Goal: Task Accomplishment & Management: Manage account settings

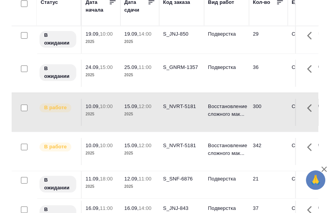
scroll to position [71, 0]
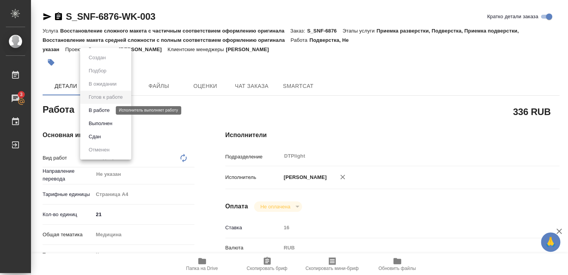
click at [103, 111] on button "В работе" at bounding box center [99, 110] width 26 height 9
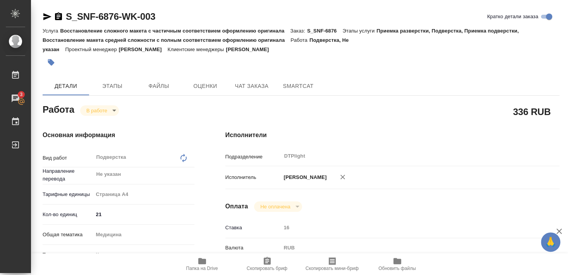
type textarea "x"
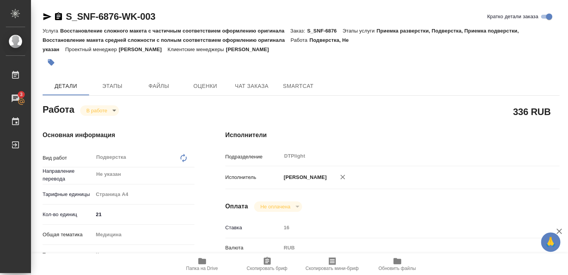
type textarea "x"
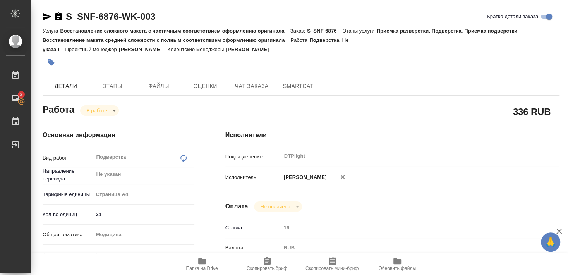
type textarea "x"
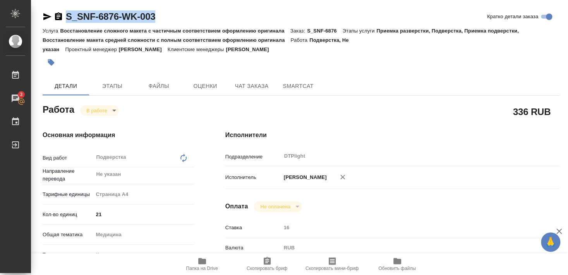
drag, startPoint x: 67, startPoint y: 23, endPoint x: 170, endPoint y: 22, distance: 103.8
click at [170, 22] on div "S_SNF-6876-WK-003 Кратко детали заказа" at bounding box center [301, 16] width 517 height 12
copy link "S_SNF-6876-WK-003"
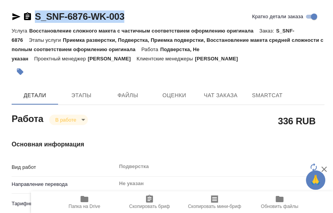
type textarea "x"
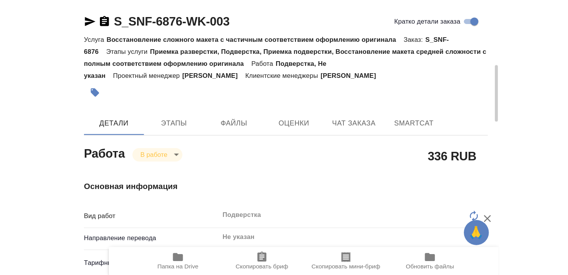
scroll to position [42, 0]
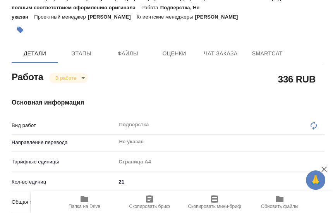
type textarea "x"
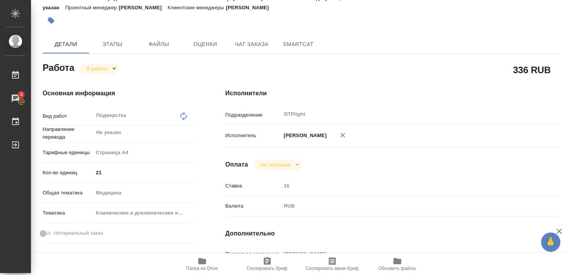
type textarea "x"
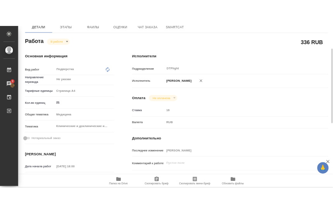
scroll to position [126, 0]
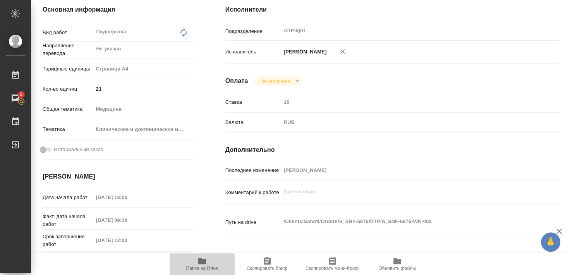
click at [207, 264] on span "Папка на Drive" at bounding box center [202, 264] width 56 height 15
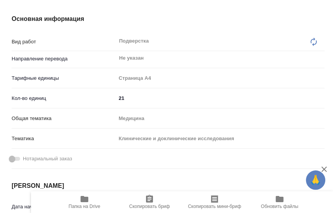
type textarea "x"
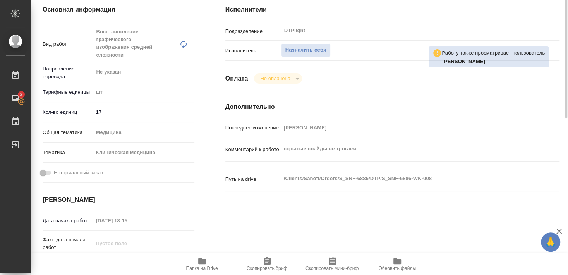
scroll to position [84, 0]
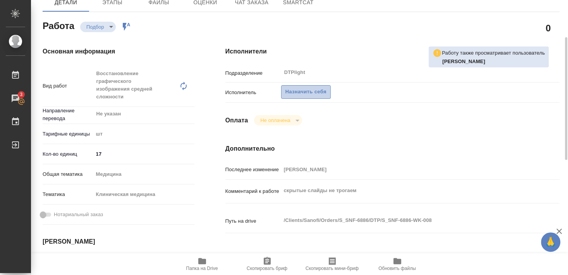
click at [307, 88] on span "Назначить себя" at bounding box center [306, 92] width 41 height 9
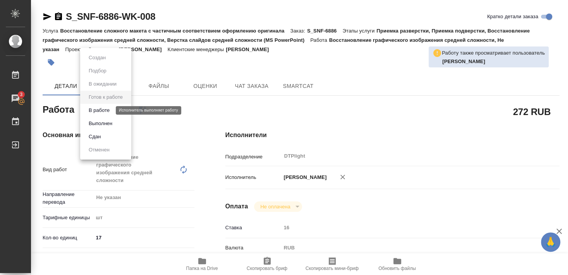
click at [105, 110] on button "В работе" at bounding box center [99, 110] width 26 height 9
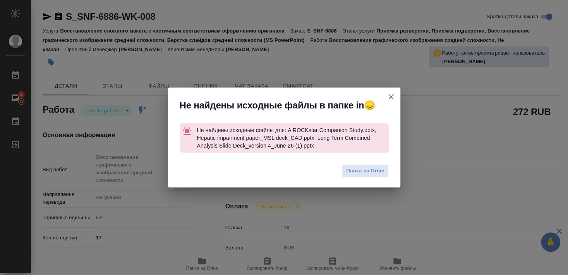
type textarea "x"
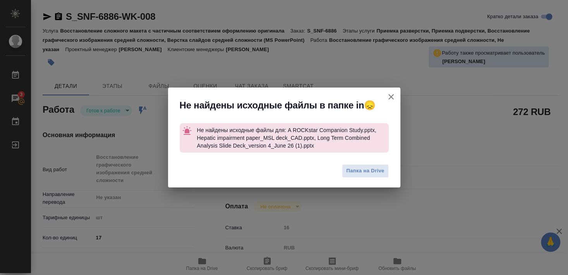
type textarea "x"
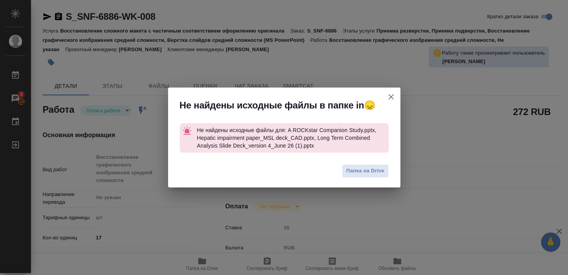
type textarea "x"
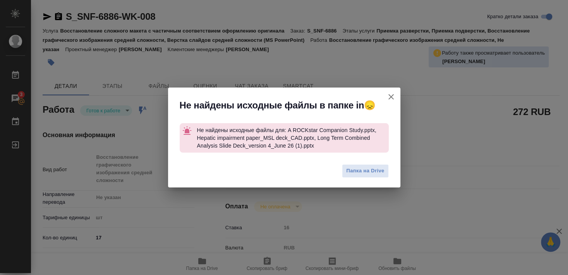
click at [392, 96] on icon "button" at bounding box center [391, 96] width 9 height 9
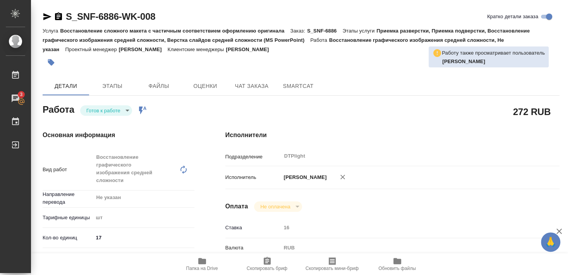
type textarea "x"
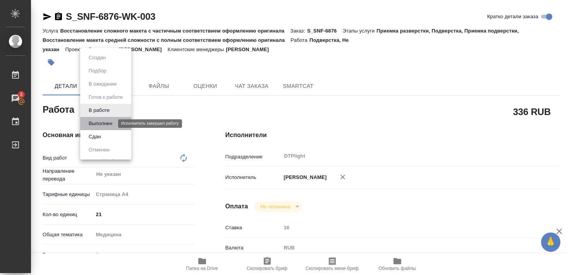
click at [107, 124] on button "Выполнен" at bounding box center [100, 123] width 28 height 9
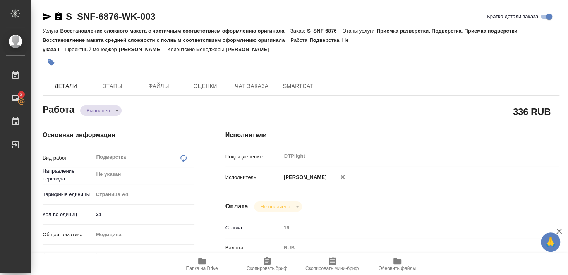
type textarea "x"
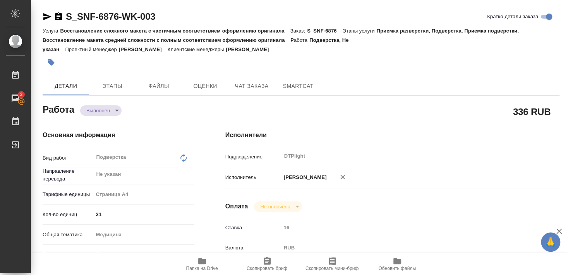
type textarea "x"
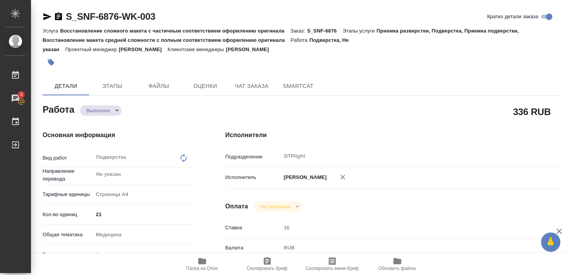
type textarea "x"
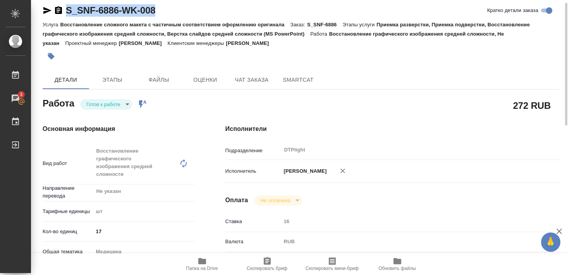
scroll to position [48, 0]
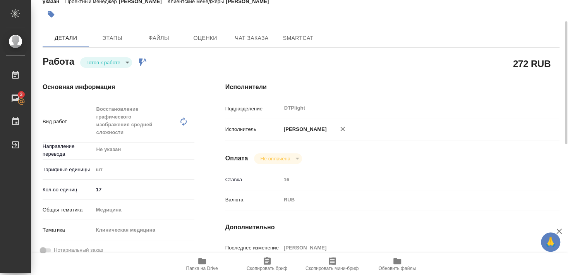
click at [197, 267] on span "Папка на Drive" at bounding box center [202, 268] width 32 height 5
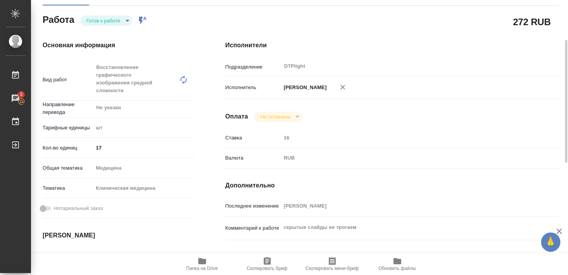
scroll to position [0, 0]
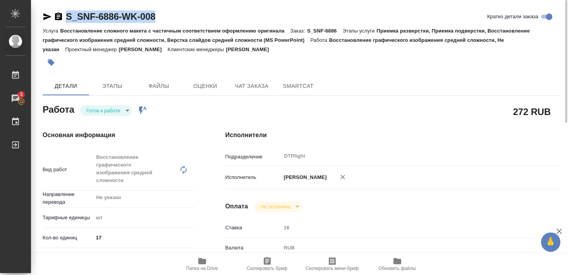
click at [43, 17] on icon "button" at bounding box center [47, 16] width 9 height 9
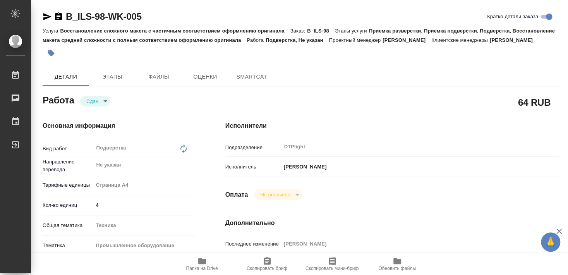
type textarea "x"
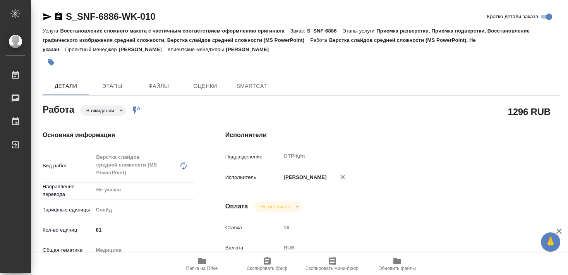
type textarea "x"
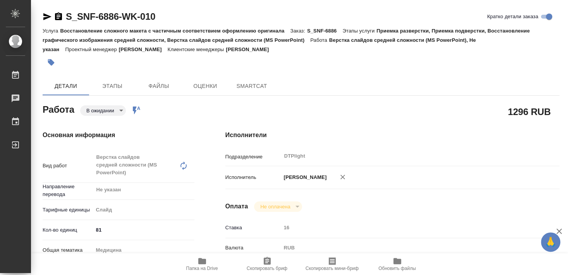
type textarea "x"
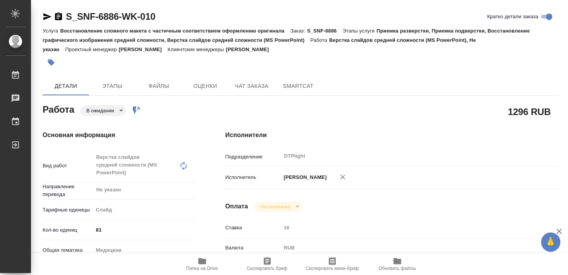
type textarea "x"
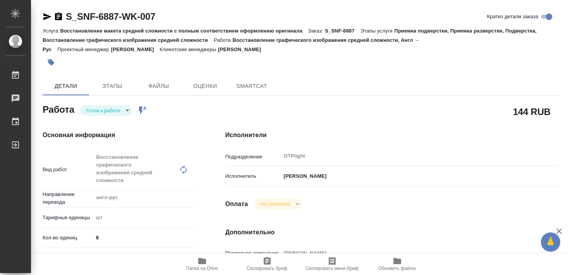
type textarea "x"
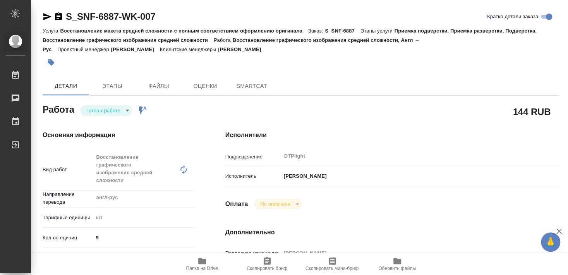
type textarea "x"
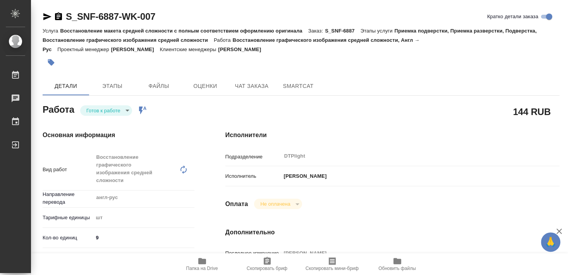
type textarea "x"
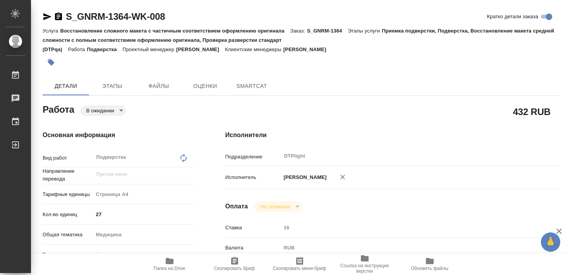
type textarea "x"
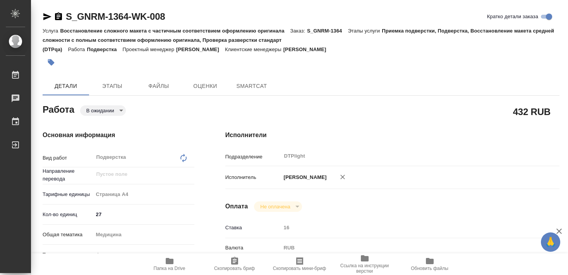
type textarea "x"
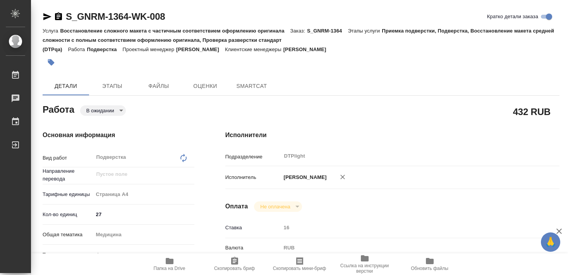
type textarea "x"
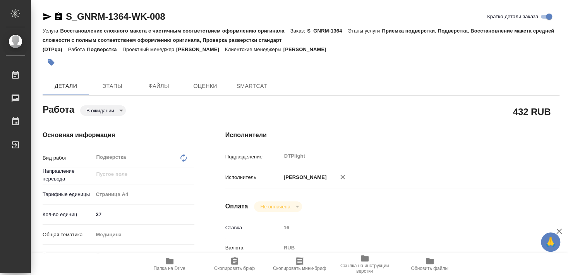
scroll to position [84, 0]
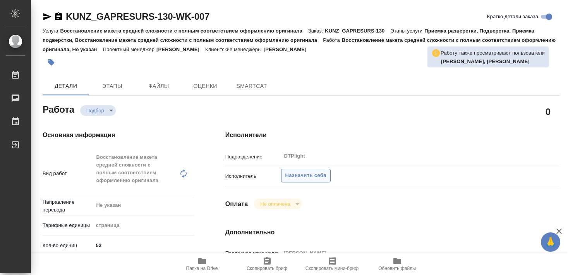
type textarea "x"
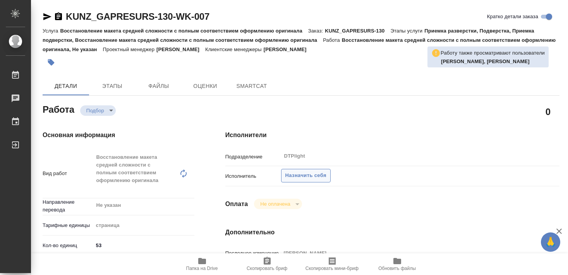
type textarea "x"
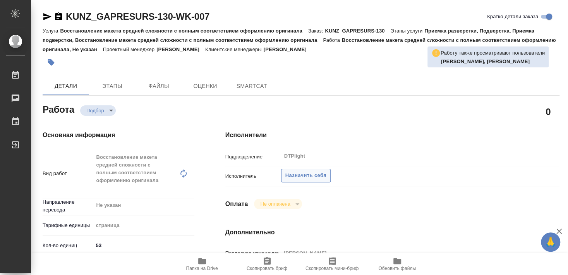
type textarea "x"
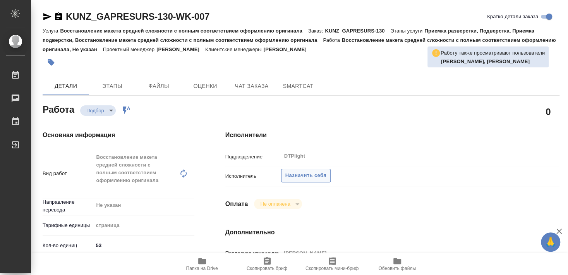
type textarea "x"
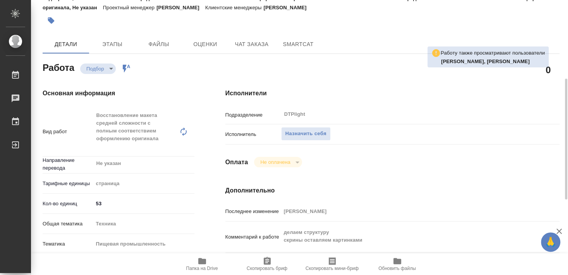
scroll to position [84, 0]
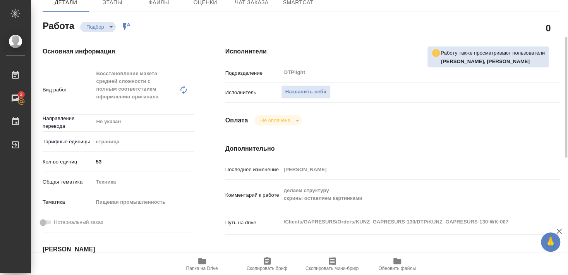
click at [206, 265] on icon "button" at bounding box center [202, 261] width 9 height 9
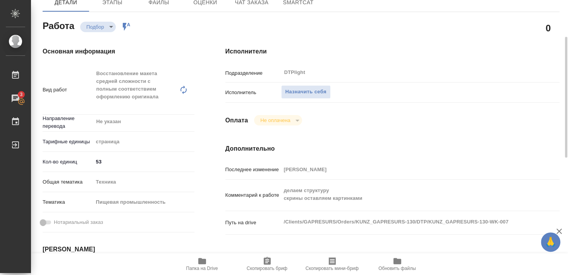
scroll to position [126, 0]
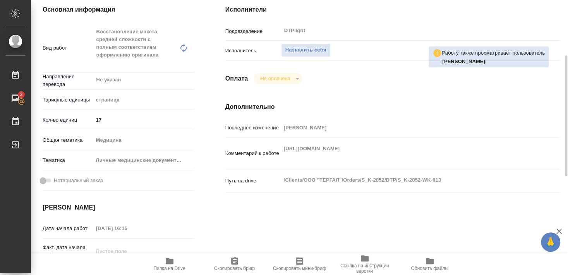
scroll to position [84, 0]
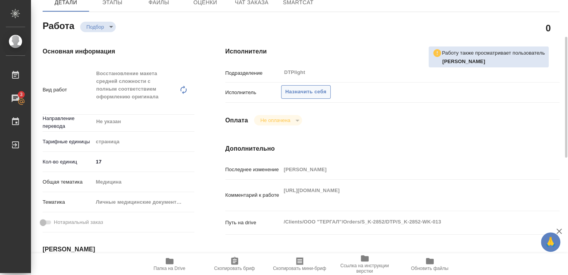
click at [310, 88] on span "Назначить себя" at bounding box center [306, 92] width 41 height 9
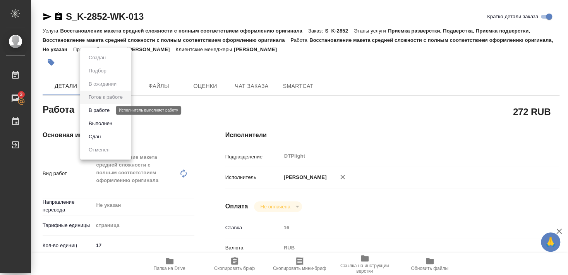
click at [106, 112] on button "В работе" at bounding box center [99, 110] width 26 height 9
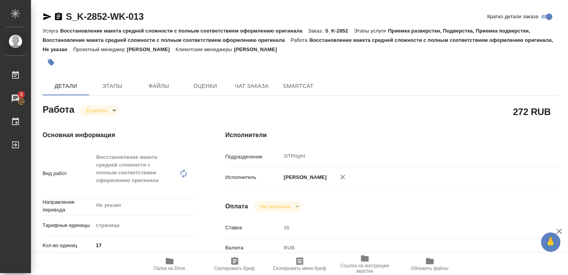
type textarea "x"
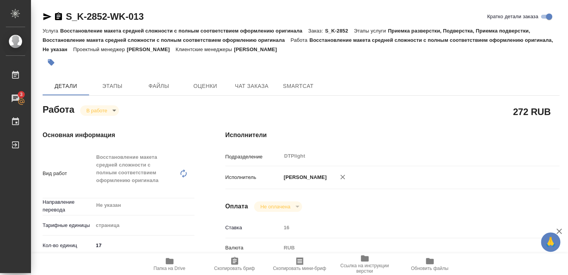
type textarea "x"
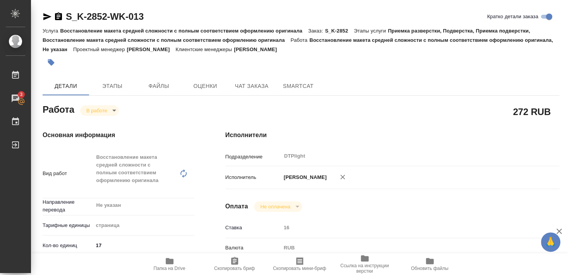
type textarea "x"
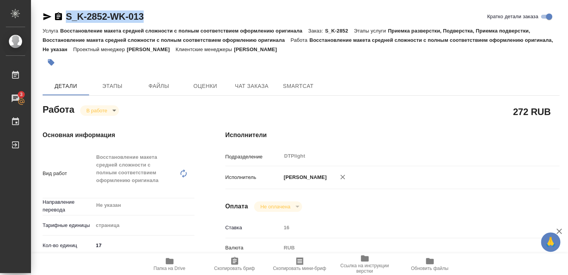
drag, startPoint x: 67, startPoint y: 22, endPoint x: 152, endPoint y: 18, distance: 85.4
click at [152, 18] on div "S_K-2852-WK-013 Кратко детали заказа" at bounding box center [301, 16] width 517 height 12
copy link "S_K-2852-WK-013"
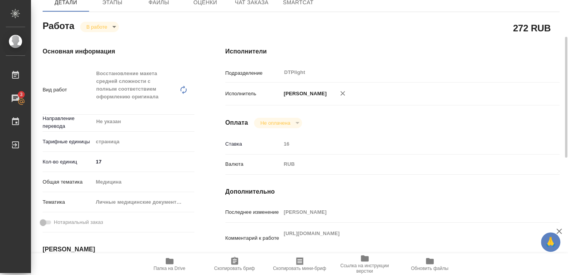
scroll to position [167, 0]
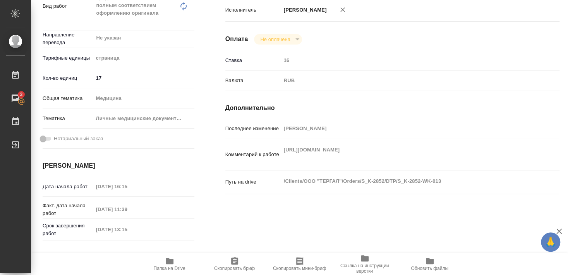
click at [171, 265] on icon "button" at bounding box center [169, 261] width 9 height 9
type textarea "x"
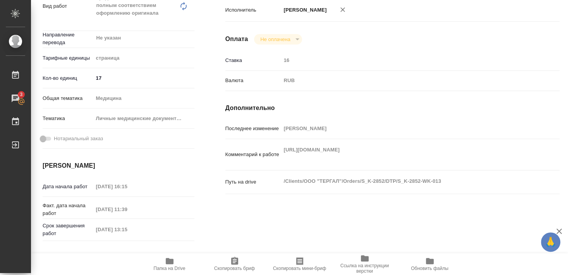
type textarea "x"
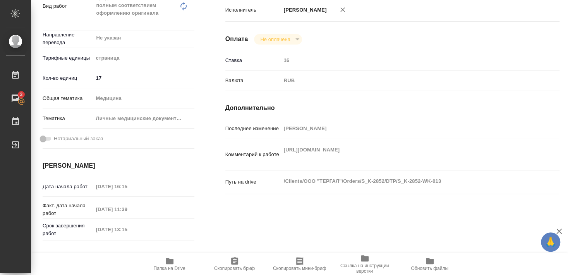
type textarea "x"
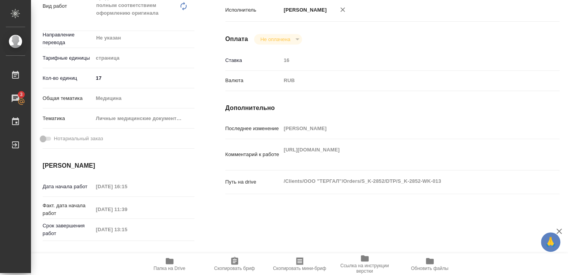
type textarea "x"
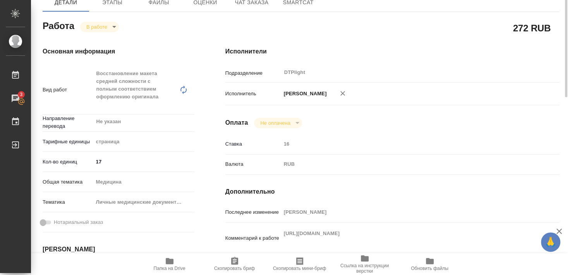
scroll to position [0, 0]
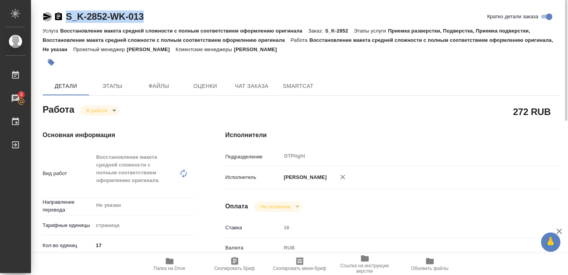
click at [44, 15] on icon "button" at bounding box center [47, 16] width 8 height 7
copy link "S_K-2852-WK-013"
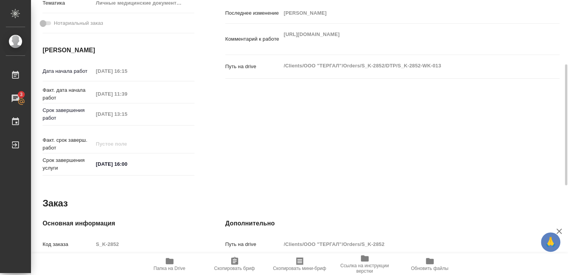
scroll to position [241, 0]
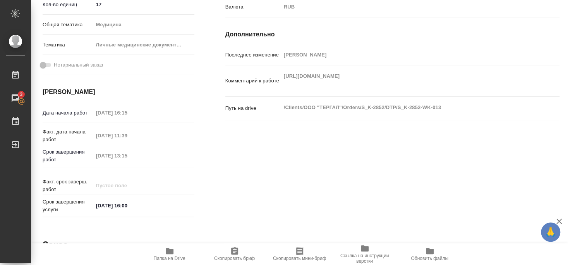
type textarea "x"
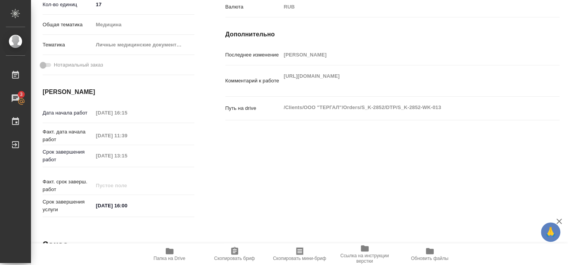
type textarea "x"
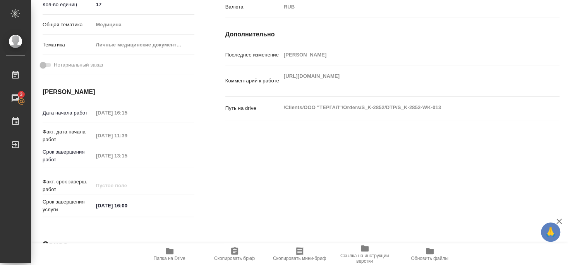
type textarea "x"
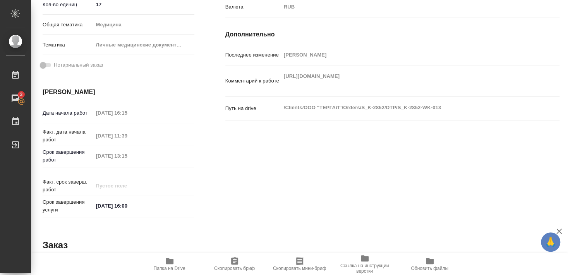
type textarea "x"
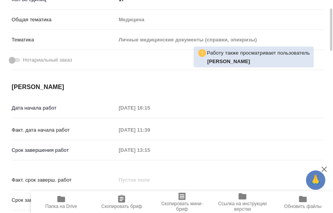
type textarea "x"
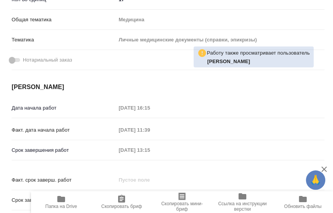
scroll to position [208, 0]
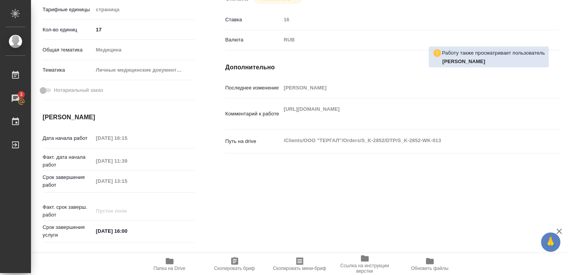
type textarea "x"
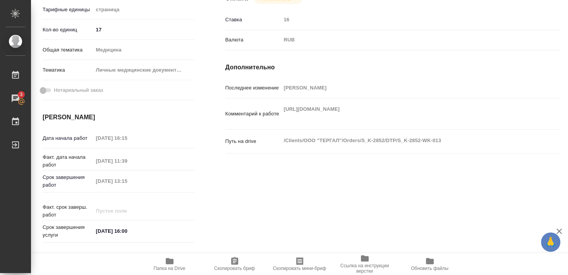
type textarea "x"
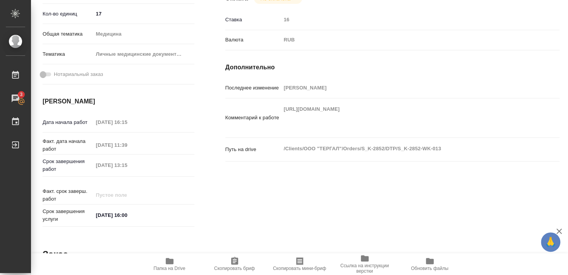
type textarea "x"
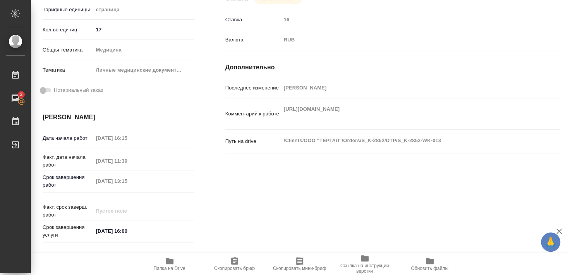
type textarea "x"
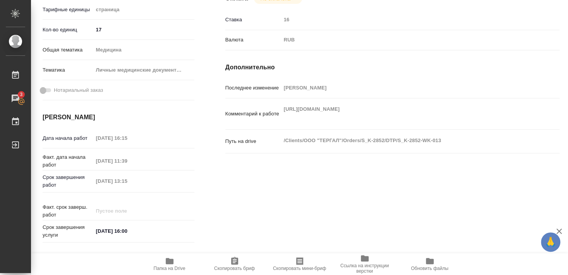
scroll to position [224, 0]
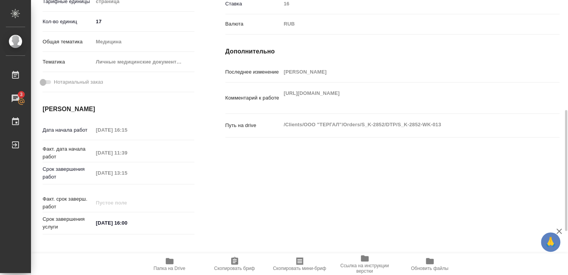
type textarea "x"
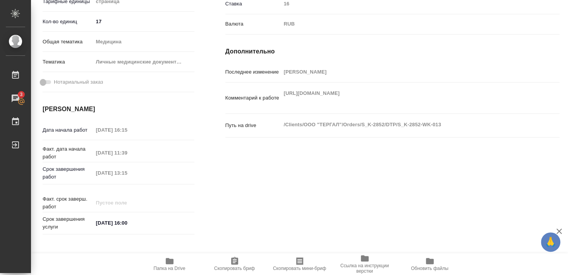
scroll to position [232, 0]
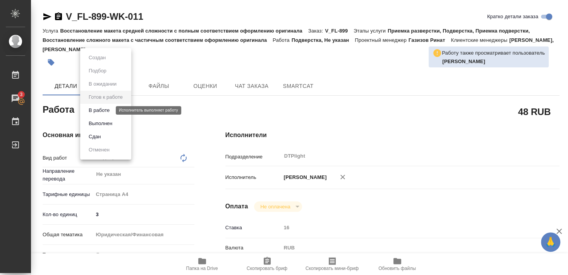
click at [103, 110] on button "В работе" at bounding box center [99, 110] width 26 height 9
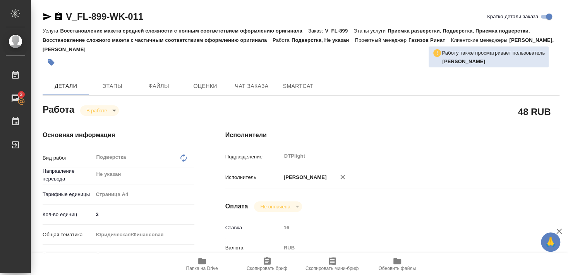
type textarea "x"
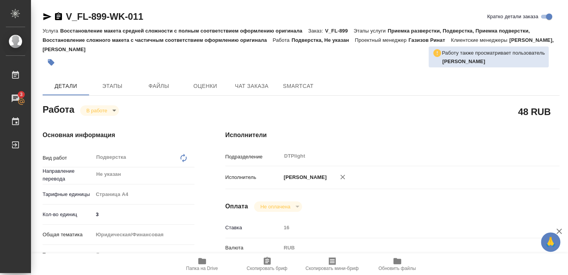
type textarea "x"
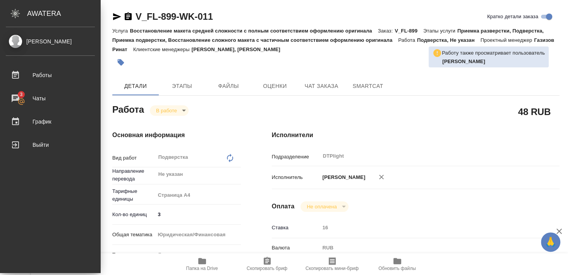
type textarea "x"
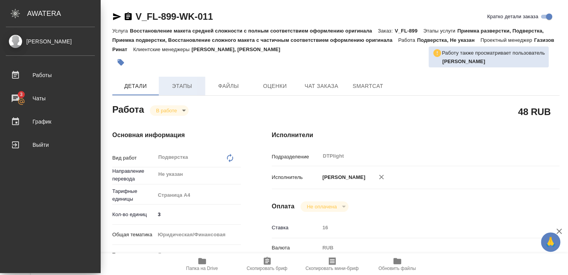
type textarea "x"
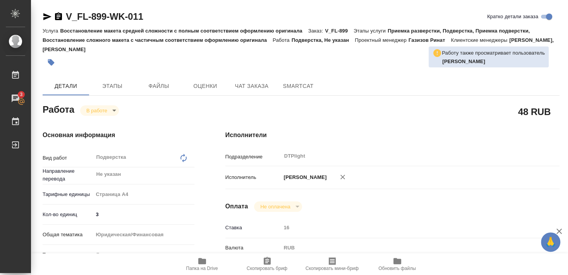
type textarea "x"
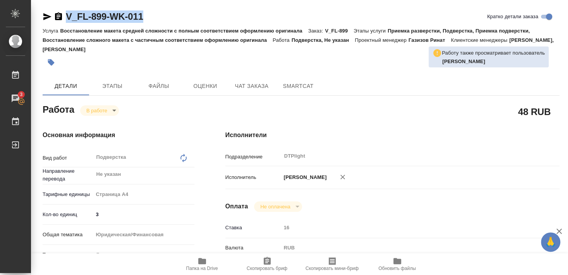
drag, startPoint x: 66, startPoint y: 24, endPoint x: 167, endPoint y: 22, distance: 101.5
click at [167, 22] on div "V_FL-899-WK-011 [PERSON_NAME] детали заказа" at bounding box center [301, 17] width 517 height 15
copy link "V_FL-899-WK-011"
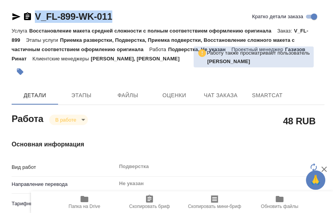
type textarea "x"
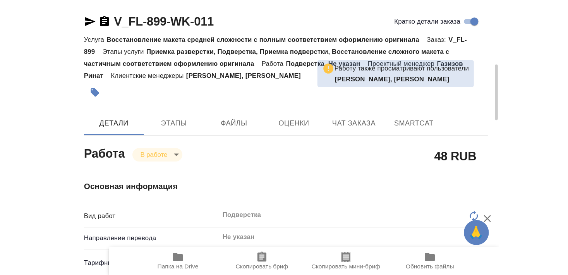
scroll to position [126, 0]
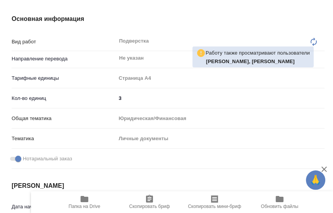
type textarea "x"
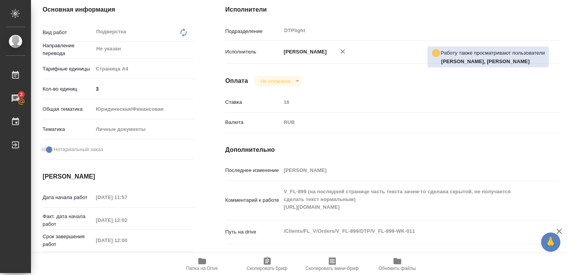
type textarea "x"
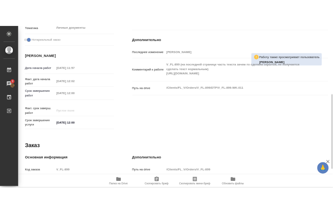
scroll to position [210, 0]
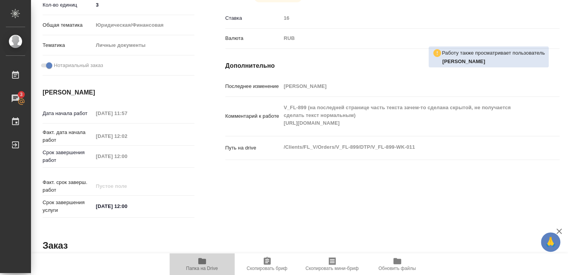
click at [204, 263] on icon "button" at bounding box center [202, 261] width 8 height 6
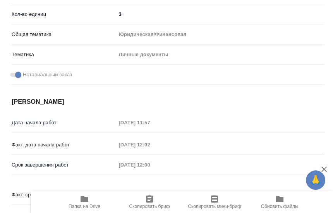
type textarea "x"
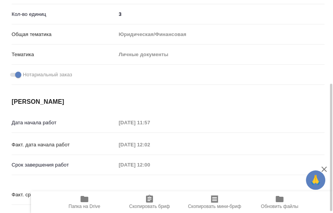
type textarea "x"
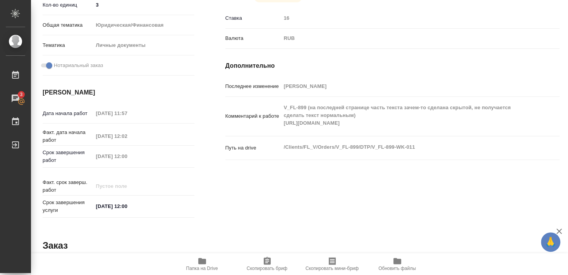
scroll to position [200, 0]
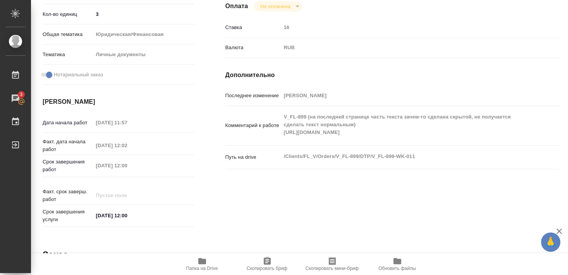
type textarea "x"
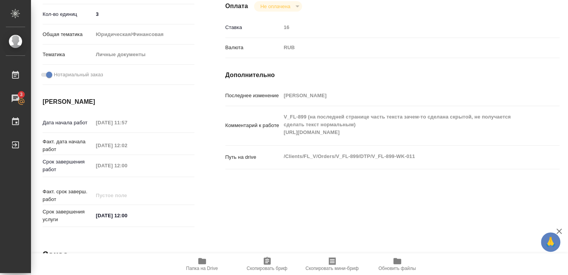
click at [201, 265] on icon "button" at bounding box center [202, 261] width 9 height 9
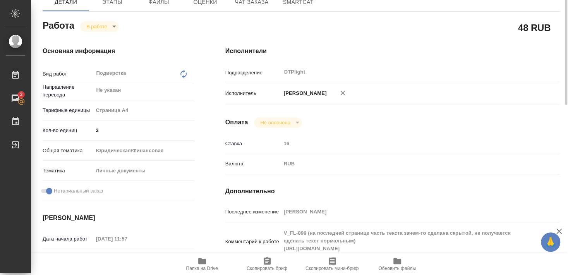
scroll to position [42, 0]
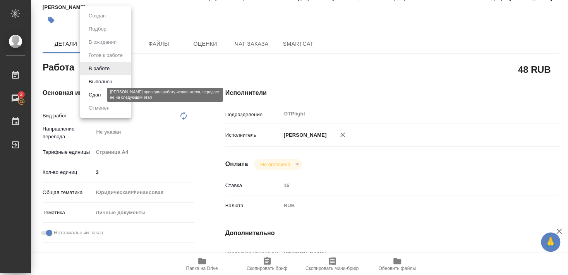
click at [95, 94] on button "Сдан" at bounding box center [94, 95] width 17 height 9
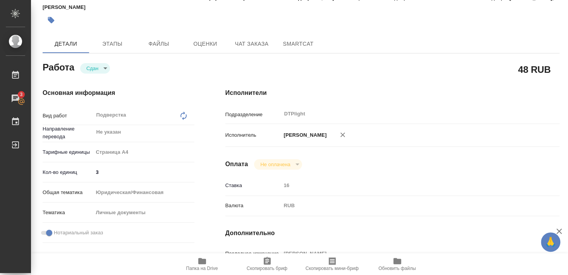
type textarea "x"
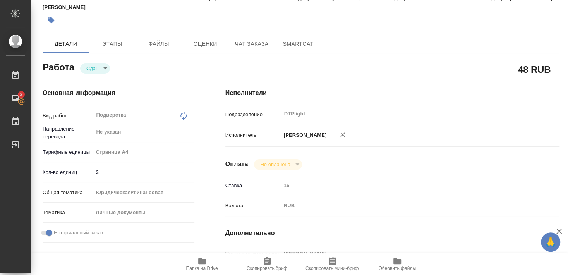
type textarea "x"
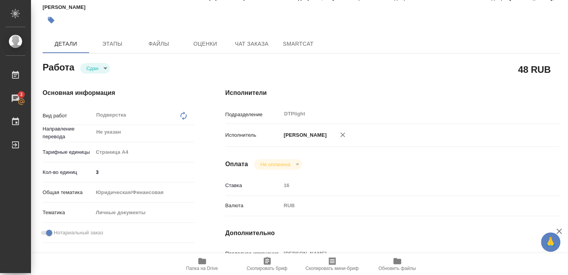
type textarea "x"
